Goal: Check status

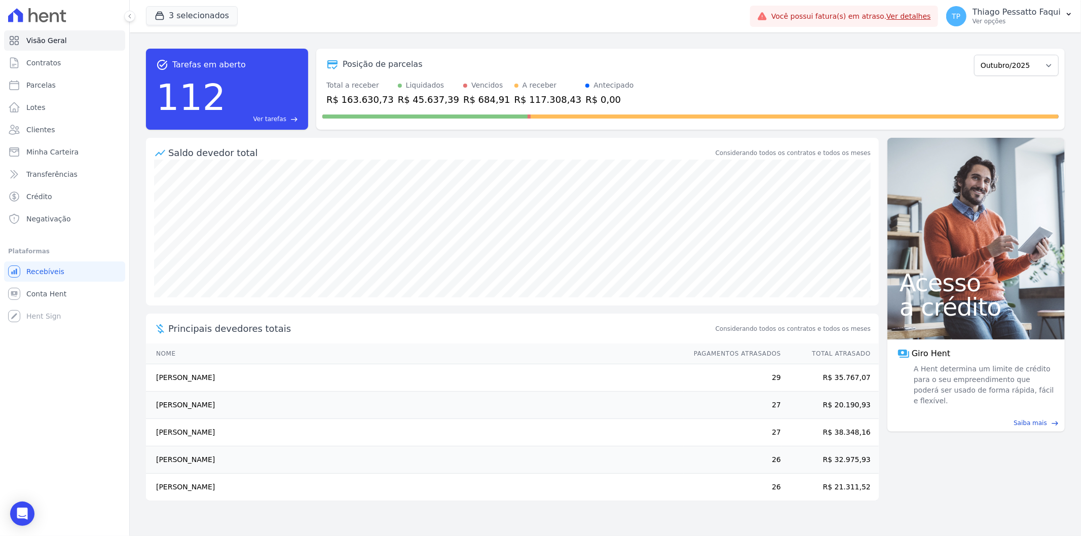
click at [931, 16] on link "Ver detalhes" at bounding box center [908, 16] width 45 height 8
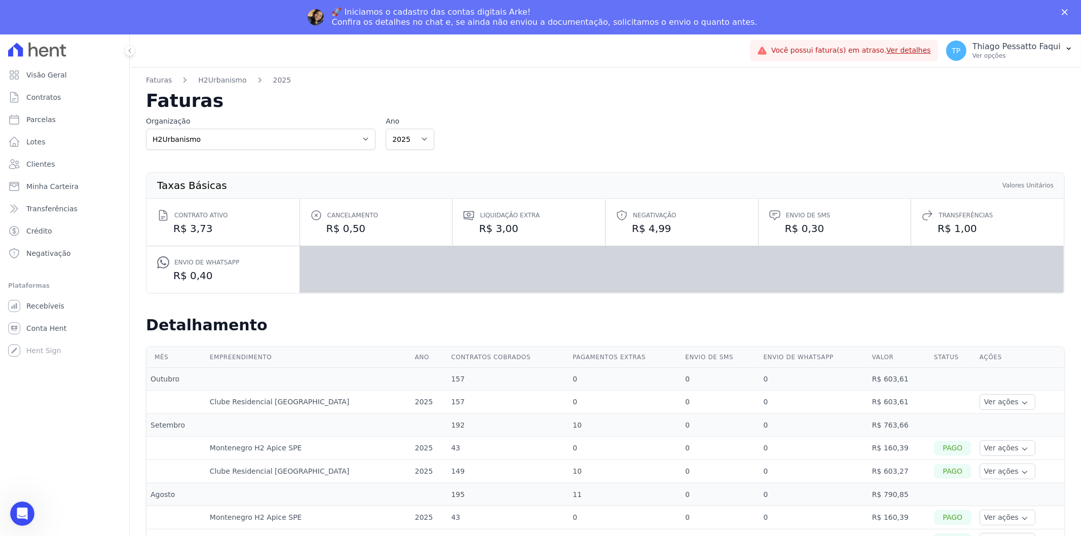
click at [314, 127] on div "Organização Apice Incorporadora Apice Incorporadora - Inco H2Urbanismo" at bounding box center [261, 133] width 230 height 34
drag, startPoint x: 264, startPoint y: 140, endPoint x: 259, endPoint y: 145, distance: 6.5
click at [264, 140] on select "Apice Incorporadora Apice Incorporadora - Inco H2Urbanismo" at bounding box center [261, 139] width 230 height 21
select select "d8ee6d41-a4a0-41a6-9390-656f73471309"
click at [146, 129] on select "Apice Incorporadora Apice Incorporadora - Inco H2Urbanismo" at bounding box center [261, 139] width 230 height 21
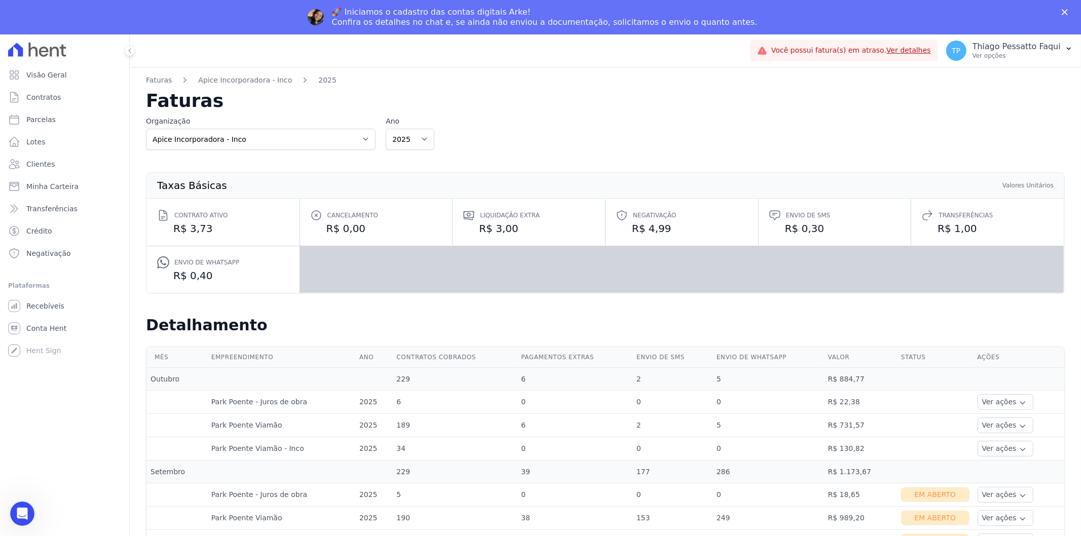
click at [993, 489] on button "Ver ações" at bounding box center [1006, 495] width 56 height 16
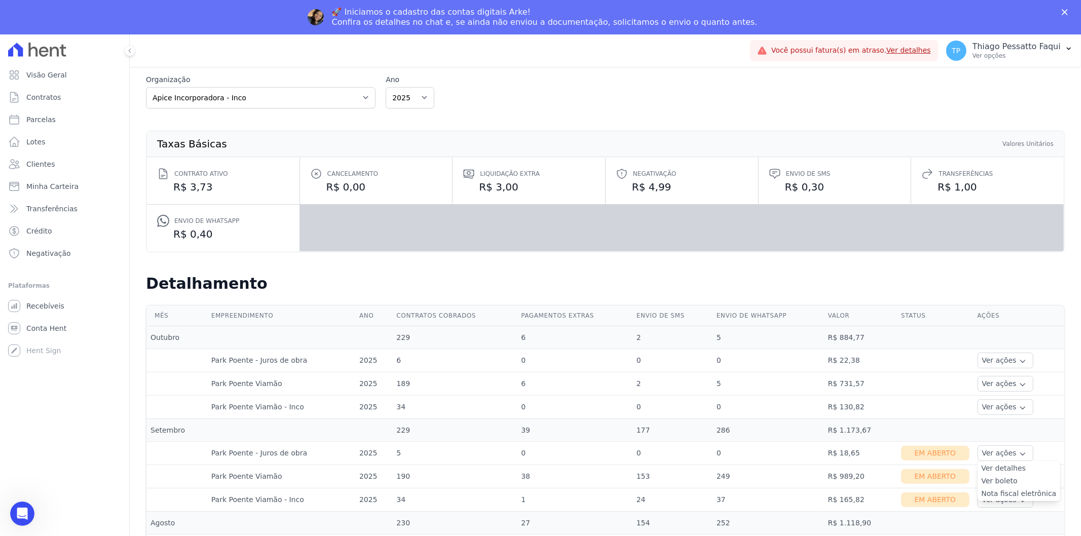
scroll to position [113, 0]
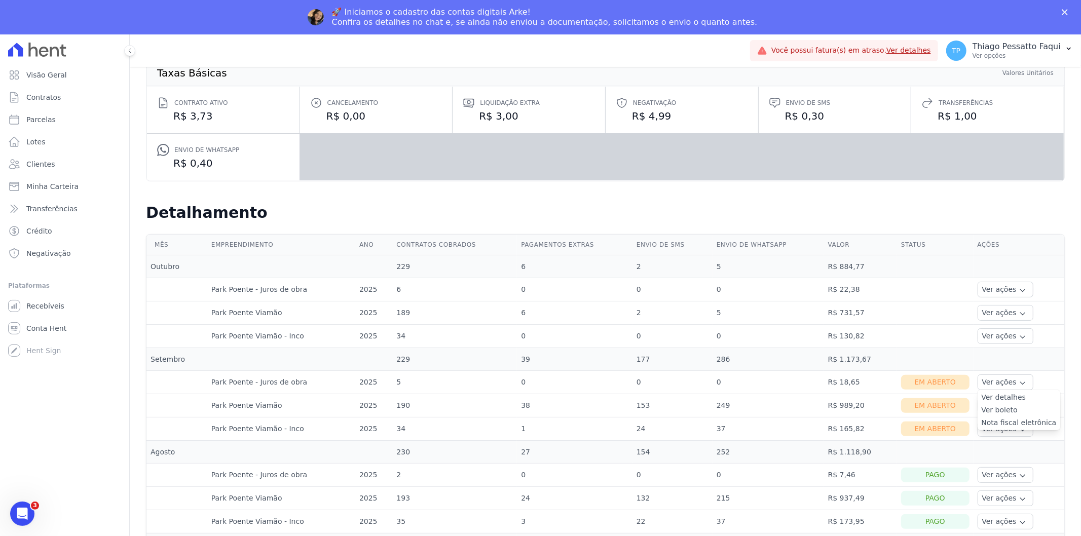
click at [927, 418] on td "Em Aberto" at bounding box center [935, 428] width 76 height 23
click at [986, 408] on button "Ver ações" at bounding box center [1006, 406] width 56 height 16
click at [933, 424] on div "Em Aberto" at bounding box center [935, 429] width 68 height 15
click at [978, 434] on button "Ver ações" at bounding box center [1006, 429] width 56 height 16
